Goal: Task Accomplishment & Management: Manage account settings

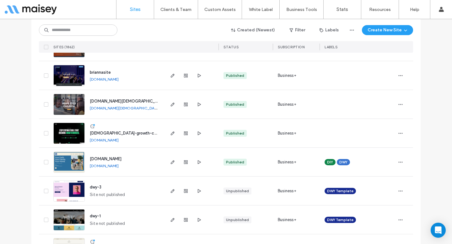
scroll to position [180, 0]
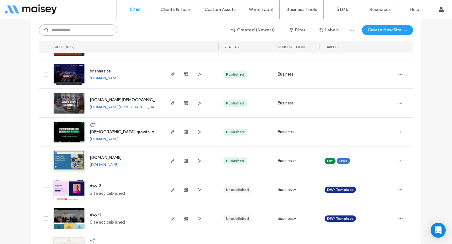
click at [95, 33] on input at bounding box center [78, 30] width 79 height 11
type input "********"
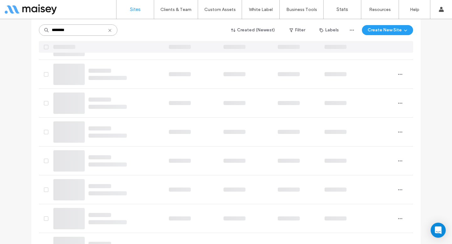
scroll to position [90, 0]
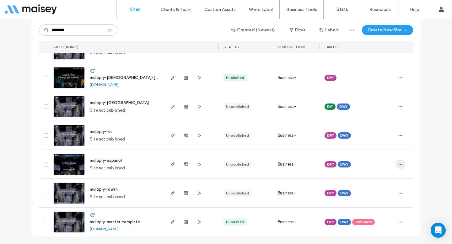
click at [398, 166] on icon "button" at bounding box center [400, 164] width 5 height 5
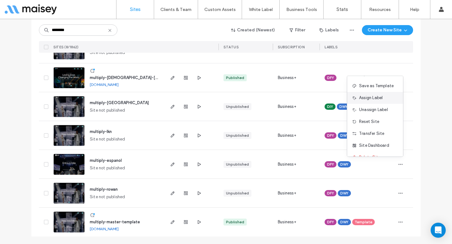
scroll to position [32, 0]
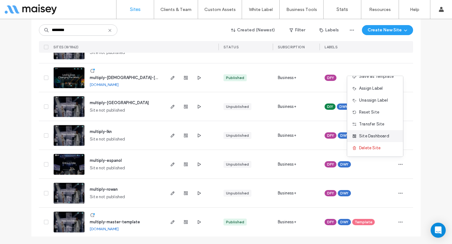
click at [378, 135] on span "Site Dashboard" at bounding box center [374, 136] width 30 height 6
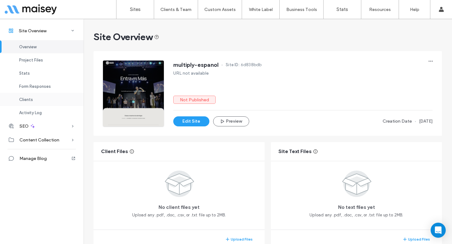
click at [47, 96] on div "Clients" at bounding box center [42, 99] width 84 height 13
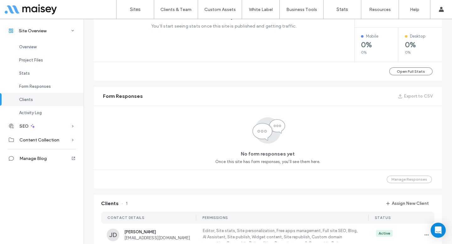
scroll to position [523, 0]
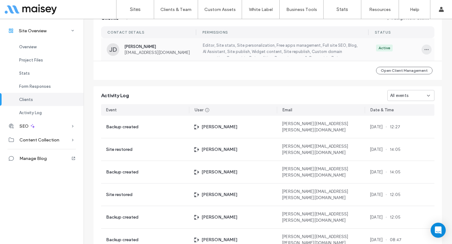
click at [422, 49] on span "button" at bounding box center [427, 50] width 10 height 10
click at [398, 90] on span "View as Client" at bounding box center [399, 90] width 27 height 6
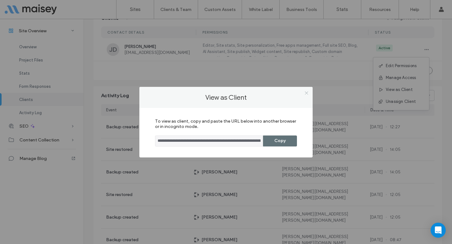
click at [305, 93] on icon at bounding box center [306, 93] width 5 height 5
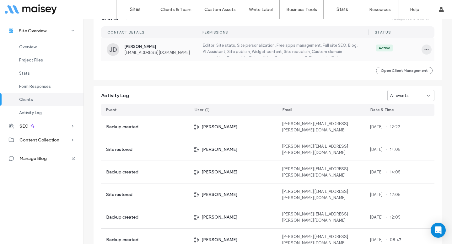
click at [425, 51] on icon "button" at bounding box center [426, 49] width 5 height 5
click at [410, 79] on span "Manage Access" at bounding box center [401, 78] width 30 height 6
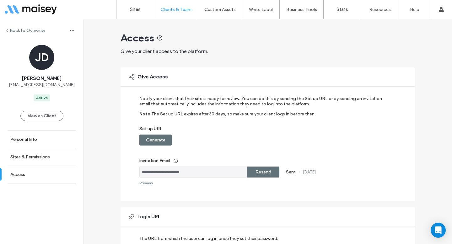
click at [269, 173] on div "Resend" at bounding box center [263, 172] width 32 height 11
